Goal: Task Accomplishment & Management: Manage account settings

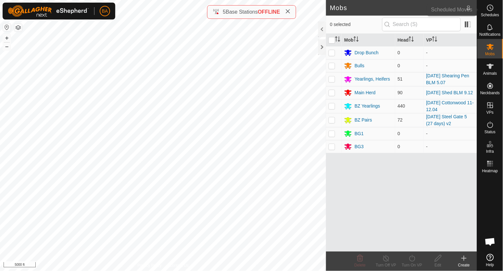
click at [494, 8] on es-schedule-vp-svg-icon at bounding box center [490, 8] width 12 height 10
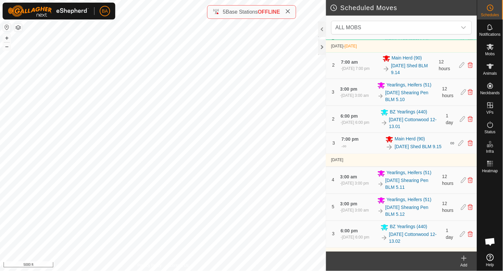
scroll to position [162, 0]
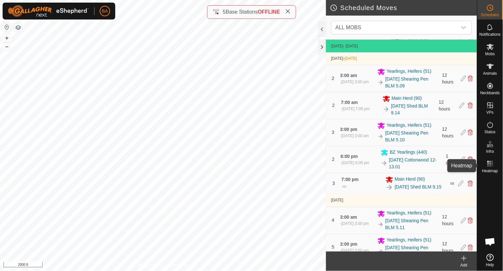
click at [491, 170] on span "Heatmap" at bounding box center [490, 171] width 16 height 4
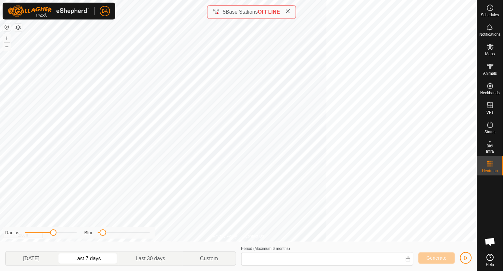
type input "[DATE] - [DATE]"
click at [485, 68] on es-animals-svg-icon at bounding box center [490, 66] width 12 height 10
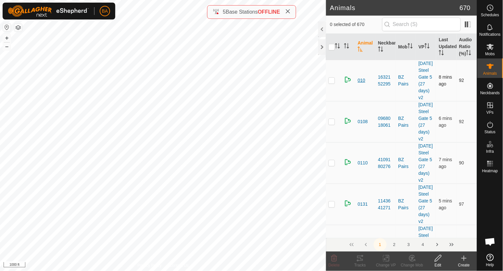
click at [362, 84] on span "010" at bounding box center [361, 80] width 7 height 7
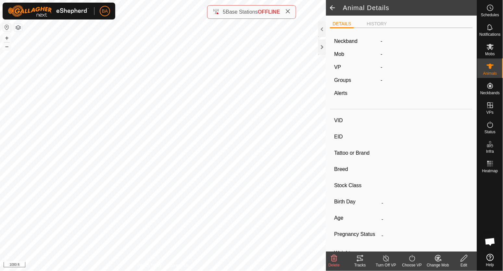
type input "010"
type input "-"
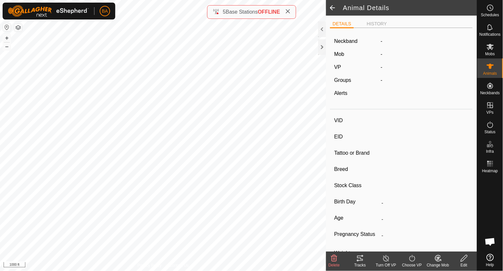
type input "-"
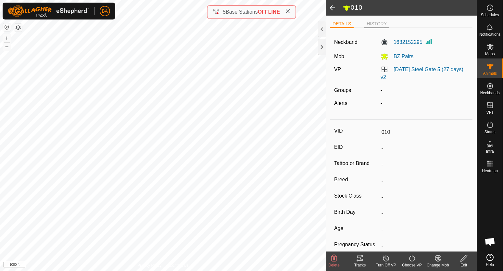
click at [370, 21] on li "HISTORY" at bounding box center [376, 24] width 25 height 8
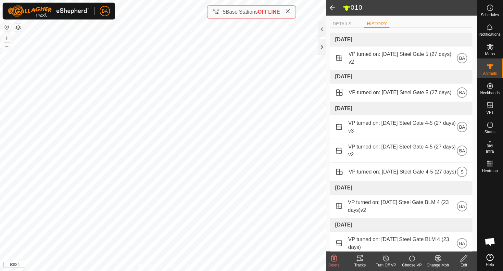
click at [334, 6] on span at bounding box center [332, 8] width 13 height 16
click at [490, 66] on icon at bounding box center [489, 66] width 7 height 5
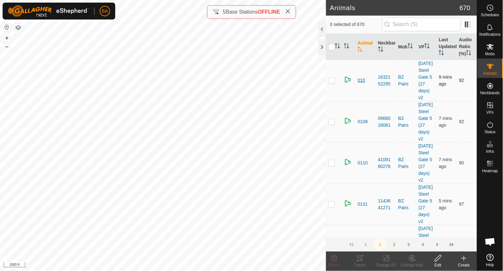
click at [359, 84] on span "010" at bounding box center [361, 80] width 7 height 7
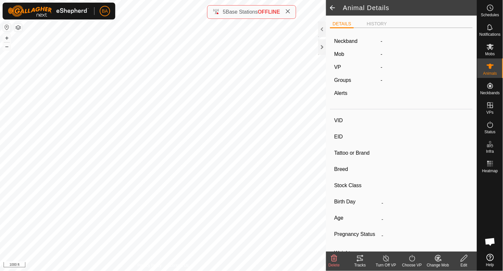
type input "010"
type input "-"
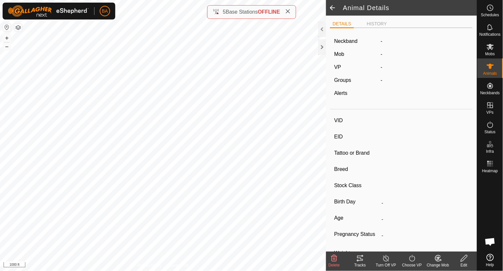
type input "-"
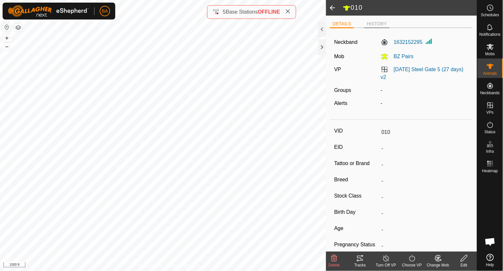
click at [383, 24] on li "HISTORY" at bounding box center [376, 24] width 25 height 8
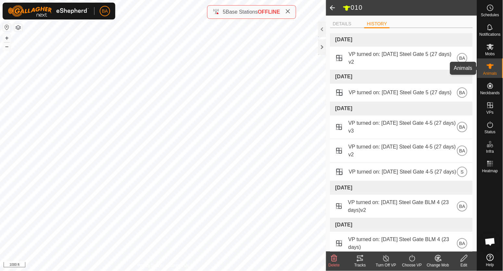
click at [493, 65] on icon at bounding box center [489, 66] width 7 height 5
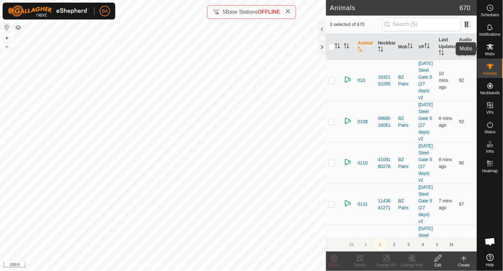
click at [493, 47] on icon at bounding box center [490, 47] width 8 height 8
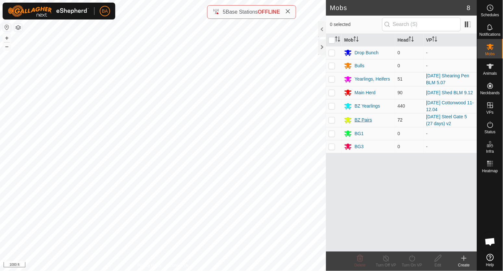
click at [366, 120] on div "BZ Pairs" at bounding box center [363, 119] width 18 height 7
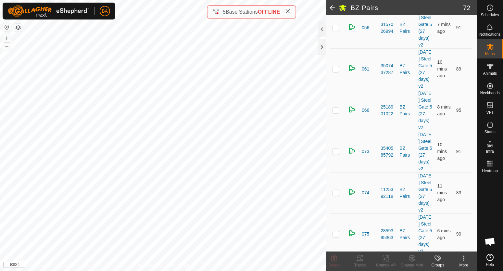
scroll to position [892, 0]
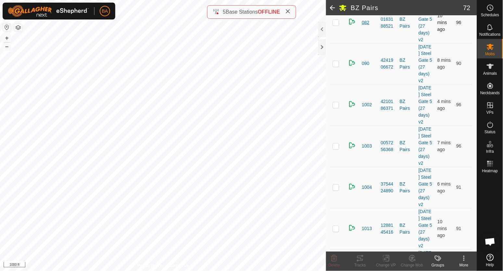
click at [365, 26] on span "082" at bounding box center [365, 22] width 7 height 7
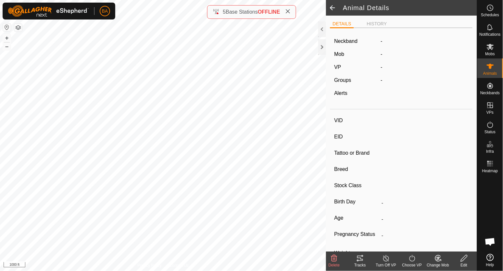
type input "082"
type input "-"
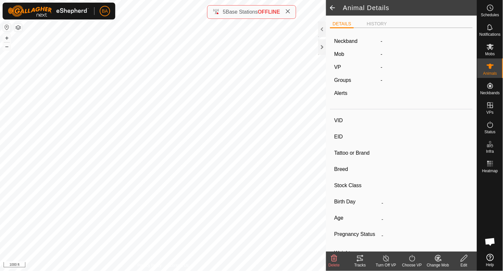
type input "-"
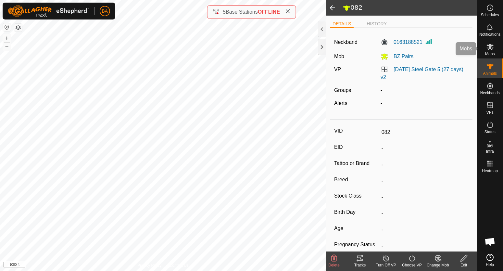
click at [497, 54] on div "Mobs" at bounding box center [490, 48] width 26 height 19
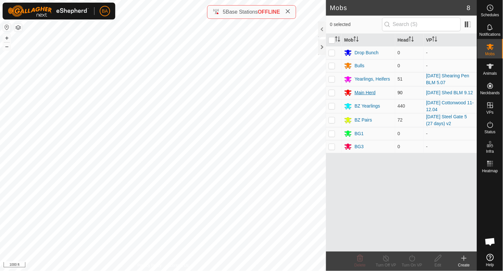
click at [365, 94] on div "Main Herd" at bounding box center [364, 92] width 21 height 7
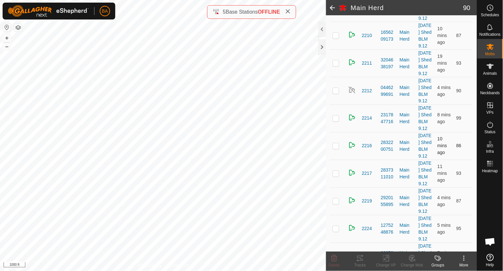
scroll to position [324, 0]
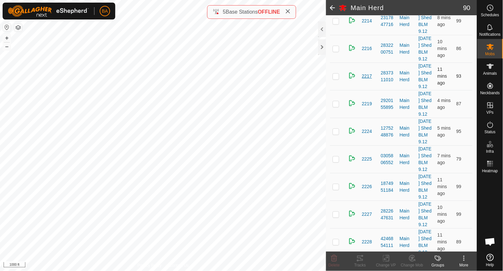
click at [365, 80] on span "2217" at bounding box center [367, 76] width 10 height 7
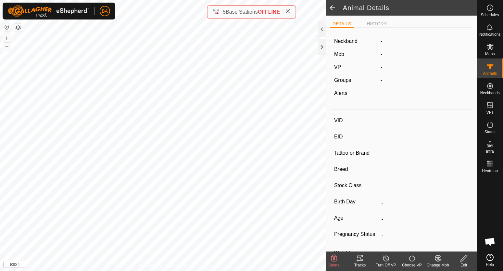
type input "2217"
type input "-"
type input "A-V"
type input "Angus"
type input "Cow"
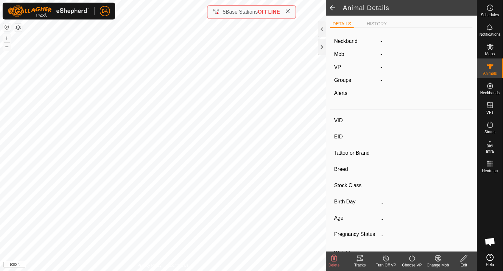
type input "-"
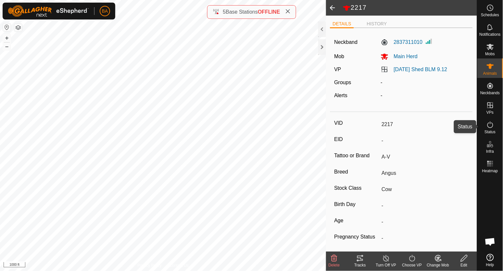
click at [492, 124] on icon at bounding box center [490, 125] width 8 height 8
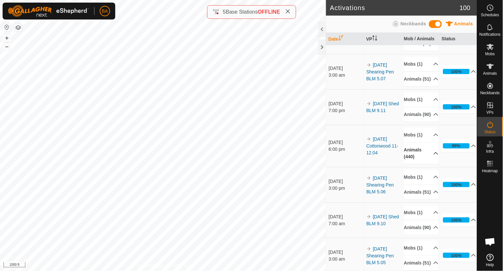
scroll to position [40, 0]
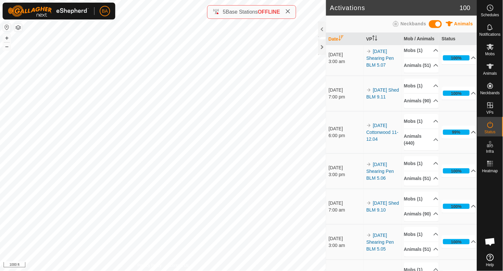
click at [464, 139] on p-accordion-header "99%" at bounding box center [459, 132] width 35 height 13
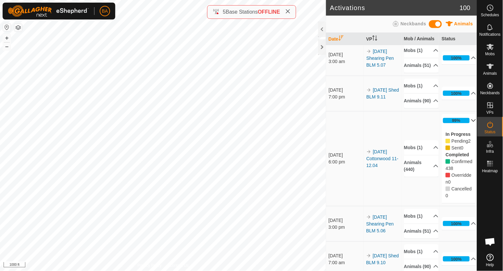
click at [463, 127] on p-accordion-header "99%" at bounding box center [459, 120] width 35 height 13
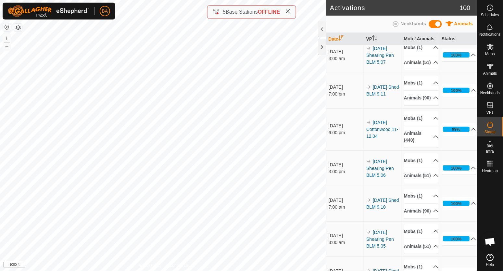
scroll to position [0, 0]
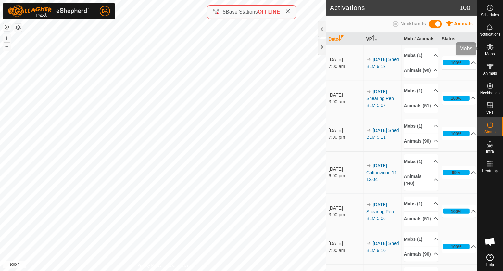
click at [489, 57] on div "Mobs" at bounding box center [490, 48] width 26 height 19
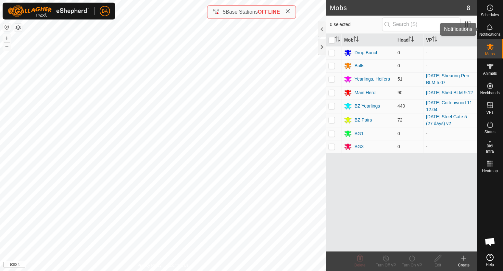
click at [488, 32] on span "Notifications" at bounding box center [489, 34] width 21 height 4
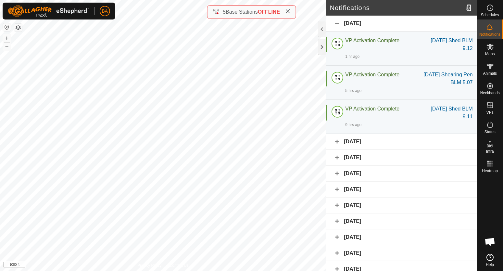
click at [382, 150] on div "[DATE]" at bounding box center [401, 142] width 151 height 16
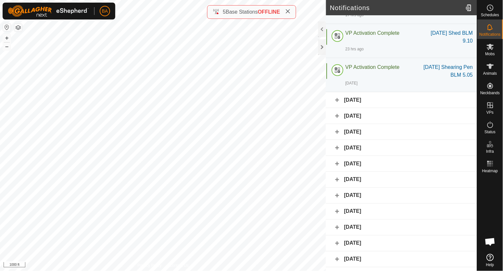
scroll to position [162, 0]
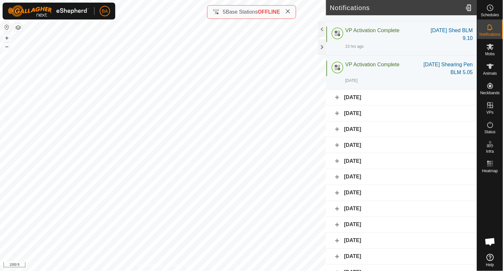
click at [384, 105] on div "[DATE]" at bounding box center [401, 98] width 151 height 16
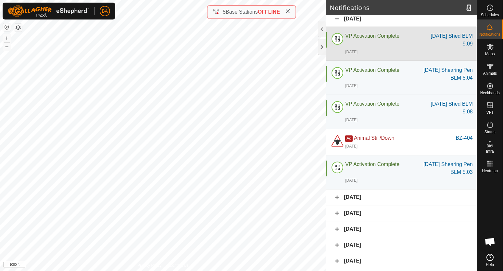
scroll to position [243, 0]
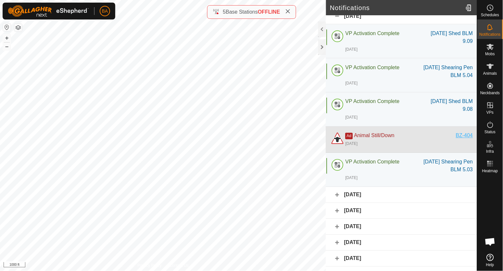
click at [459, 140] on div "BZ-404" at bounding box center [464, 136] width 17 height 8
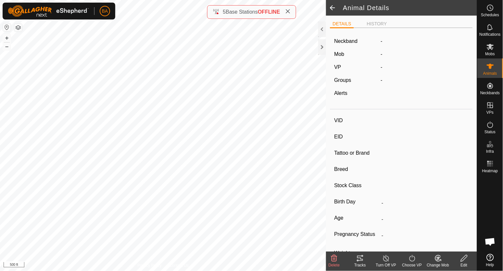
type input "BZ-404"
type input "-"
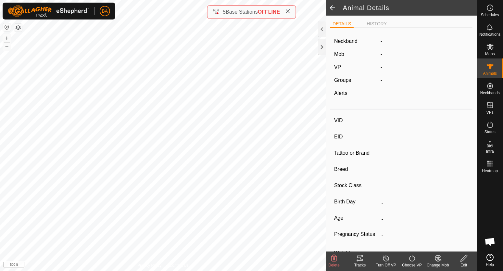
type input "-"
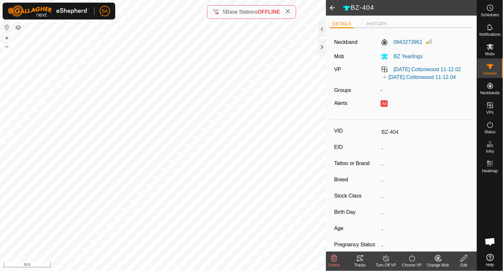
click at [360, 258] on icon at bounding box center [360, 257] width 6 height 5
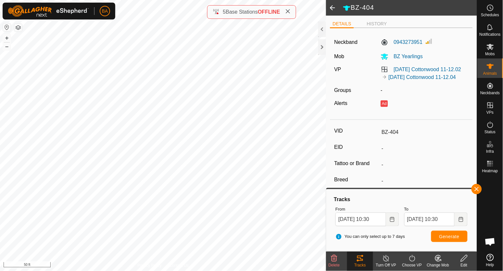
click at [335, 261] on icon at bounding box center [334, 258] width 8 height 8
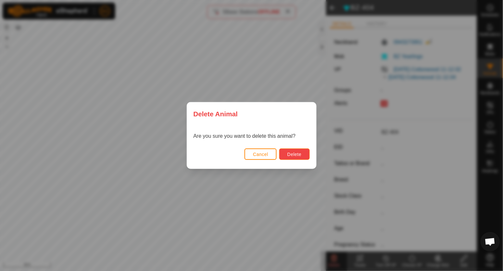
click at [302, 154] on button "Delete" at bounding box center [294, 153] width 30 height 11
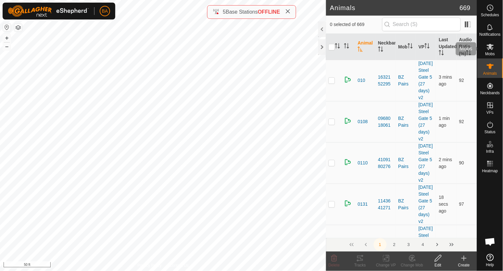
click at [492, 48] on icon at bounding box center [489, 47] width 7 height 6
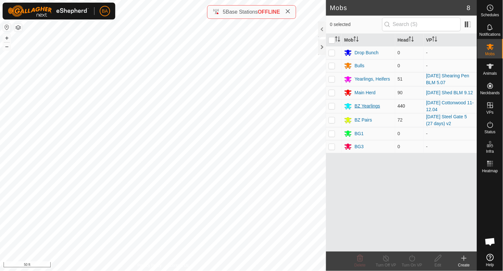
click at [375, 106] on div "BZ Yearlings" at bounding box center [367, 106] width 26 height 7
click at [490, 30] on icon at bounding box center [490, 27] width 8 height 8
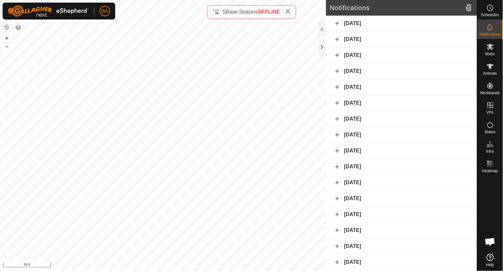
click at [410, 50] on div "[DATE]" at bounding box center [401, 55] width 151 height 16
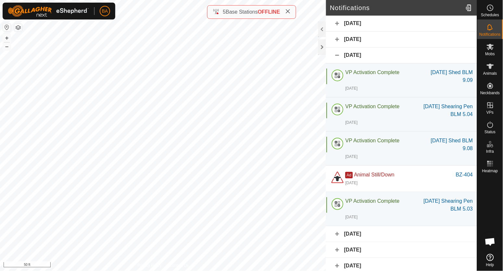
click at [410, 51] on div "[DATE]" at bounding box center [401, 55] width 151 height 16
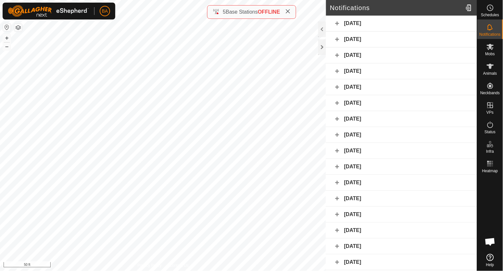
click at [408, 69] on div "[DATE]" at bounding box center [401, 71] width 151 height 16
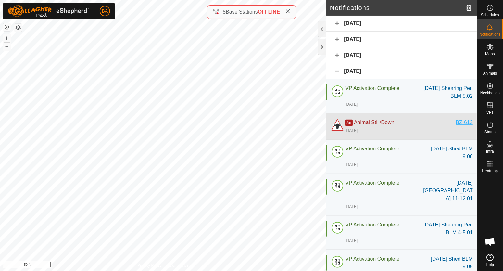
click at [456, 126] on div "BZ-613" at bounding box center [464, 122] width 17 height 8
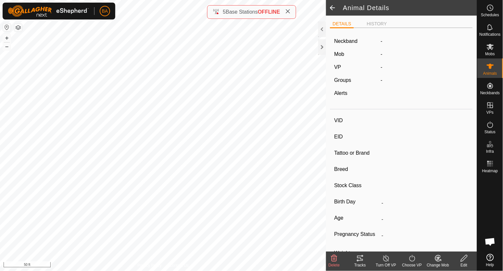
type input "BZ-613"
type input "-"
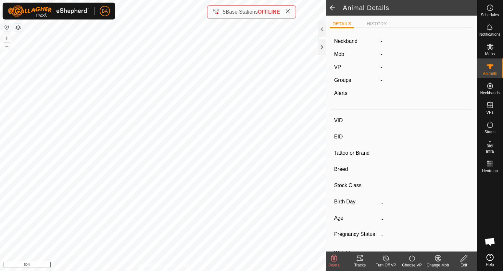
type input "-"
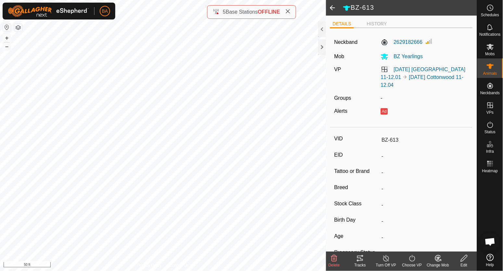
click at [359, 260] on icon at bounding box center [360, 258] width 8 height 8
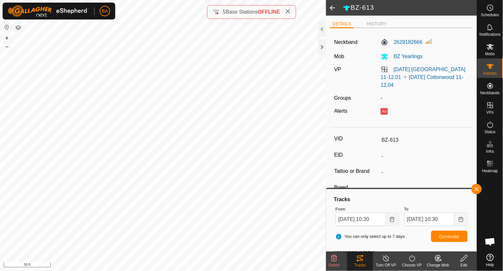
click at [334, 259] on icon at bounding box center [334, 258] width 8 height 8
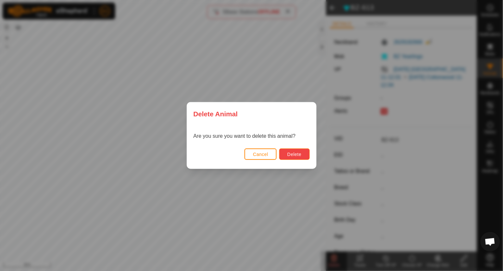
click at [292, 154] on span "Delete" at bounding box center [294, 154] width 14 height 5
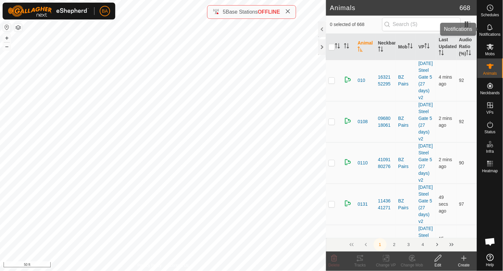
click at [492, 32] on span "Notifications" at bounding box center [489, 34] width 21 height 4
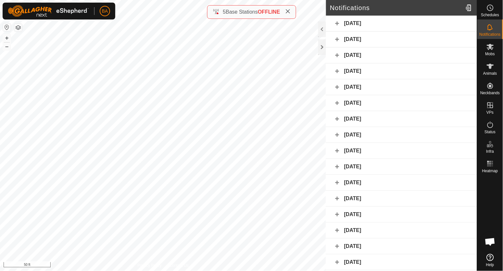
click at [376, 68] on div "[DATE]" at bounding box center [401, 71] width 151 height 16
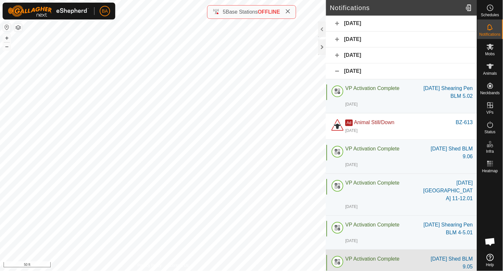
scroll to position [162, 0]
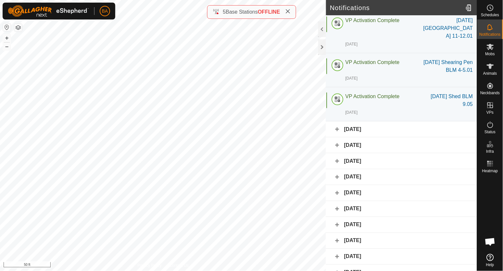
click at [382, 137] on div "[DATE]" at bounding box center [401, 129] width 151 height 16
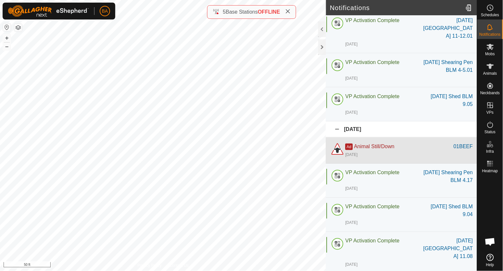
scroll to position [243, 0]
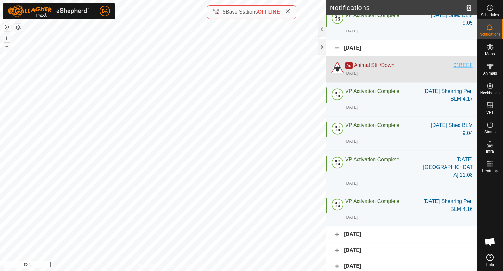
click at [457, 69] on div "01BEEF" at bounding box center [462, 65] width 19 height 8
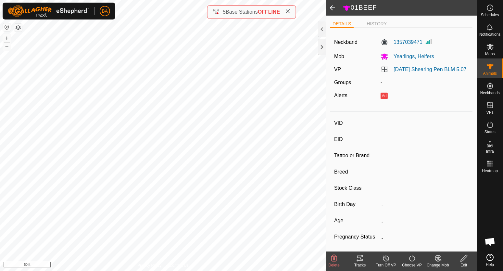
type input "01BEEF"
type input "-"
type input "[PERSON_NAME]"
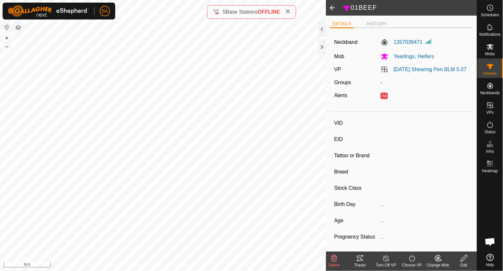
type input "-"
click at [360, 260] on icon at bounding box center [360, 257] width 6 height 5
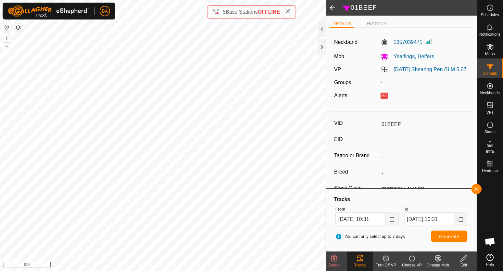
click at [465, 256] on icon at bounding box center [463, 258] width 6 height 6
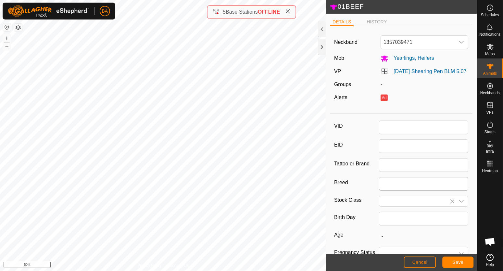
type input "01BEEF"
type input "[PERSON_NAME]"
click at [418, 37] on span "1357039471" at bounding box center [418, 42] width 74 height 13
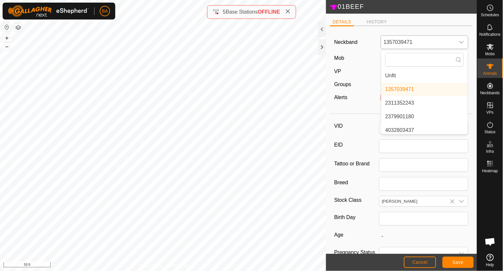
click at [410, 71] on li "Unfit" at bounding box center [424, 75] width 86 height 13
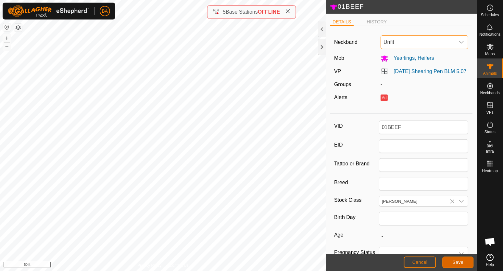
click at [460, 261] on span "Save" at bounding box center [457, 261] width 11 height 5
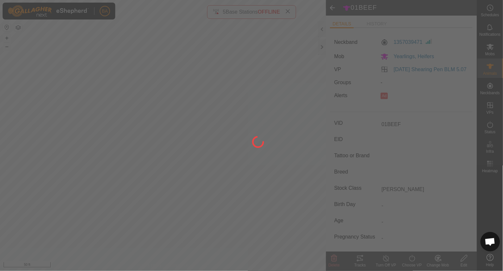
type input "-"
type input "0 kg"
type input "-"
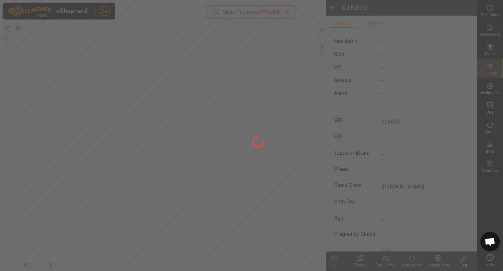
type input "-"
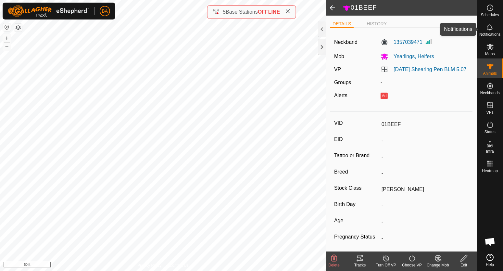
click at [490, 31] on icon at bounding box center [490, 27] width 8 height 8
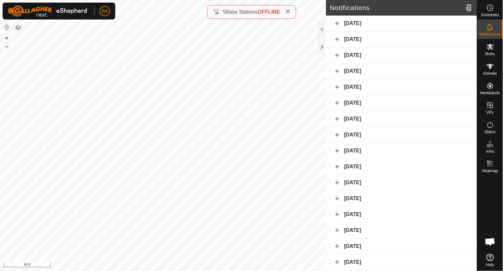
click at [413, 68] on div "[DATE]" at bounding box center [401, 71] width 151 height 16
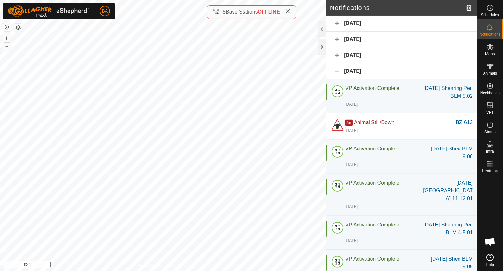
click at [413, 68] on div "[DATE]" at bounding box center [401, 71] width 151 height 16
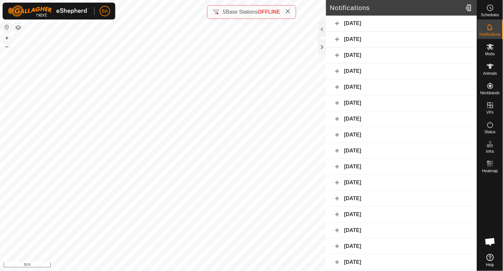
click at [410, 86] on div "[DATE]" at bounding box center [401, 87] width 151 height 16
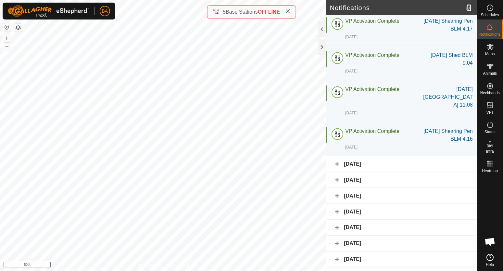
scroll to position [121, 0]
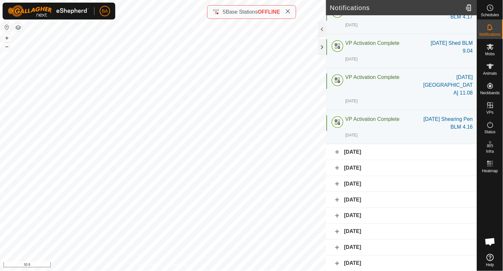
click at [410, 158] on div "[DATE]" at bounding box center [401, 152] width 151 height 16
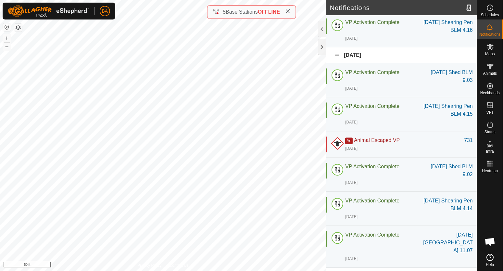
scroll to position [243, 0]
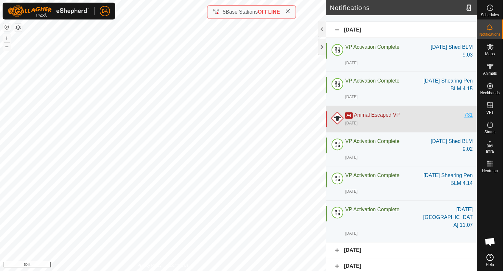
click at [464, 119] on div "731" at bounding box center [468, 115] width 9 height 8
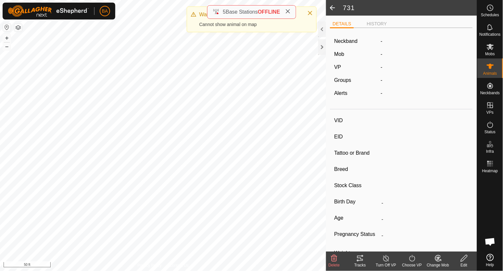
type input "731"
type input "-"
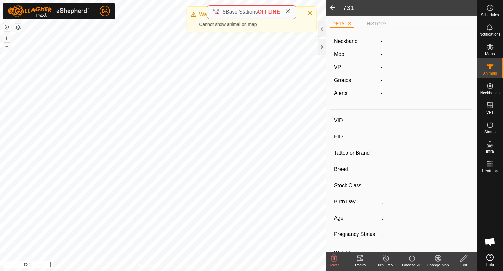
type input "0 kg"
type input "-"
click at [492, 33] on span "Notifications" at bounding box center [489, 34] width 21 height 4
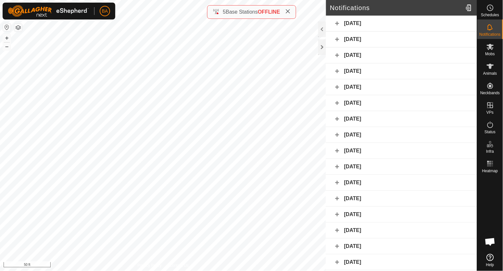
click at [416, 96] on div "[DATE]" at bounding box center [401, 103] width 151 height 16
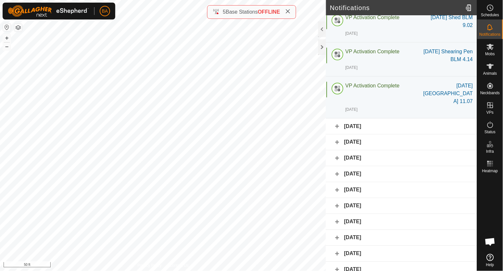
scroll to position [202, 0]
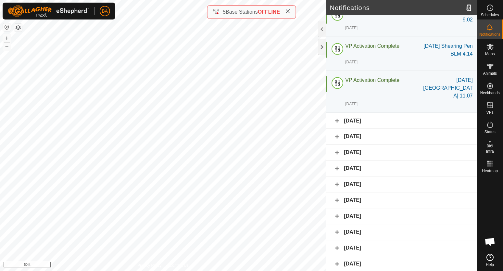
click at [411, 129] on div "[DATE]" at bounding box center [401, 121] width 151 height 16
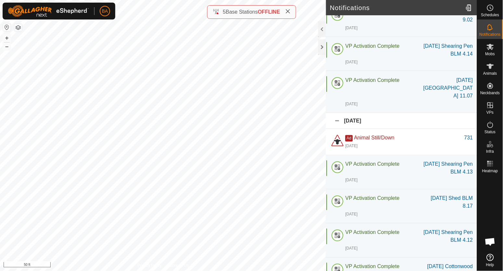
scroll to position [243, 0]
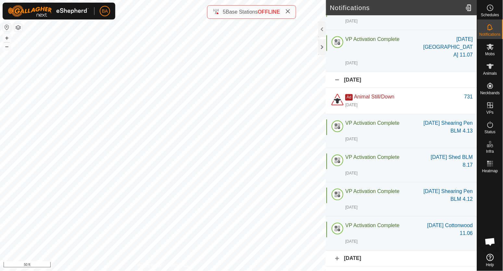
click at [421, 250] on div "[DATE]" at bounding box center [401, 258] width 151 height 16
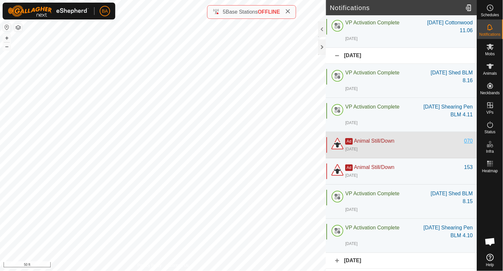
click at [464, 145] on div "070" at bounding box center [468, 141] width 9 height 8
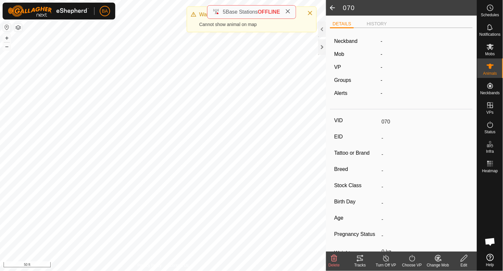
click at [331, 6] on span at bounding box center [332, 8] width 13 height 16
